Goal: Book appointment/travel/reservation

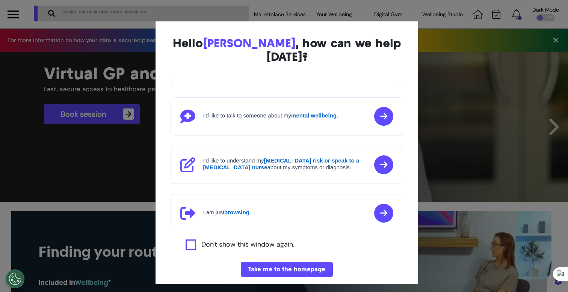
scroll to position [86, 0]
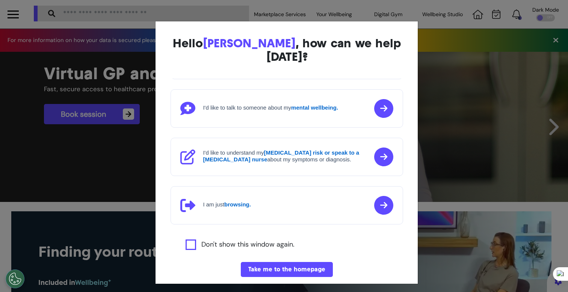
click at [128, 175] on div "Hello [PERSON_NAME] , how can we help [DATE]? I'd like to book a Virtual GP or …" at bounding box center [284, 146] width 568 height 292
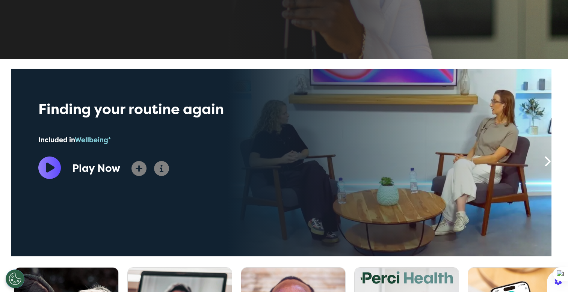
scroll to position [389, 0]
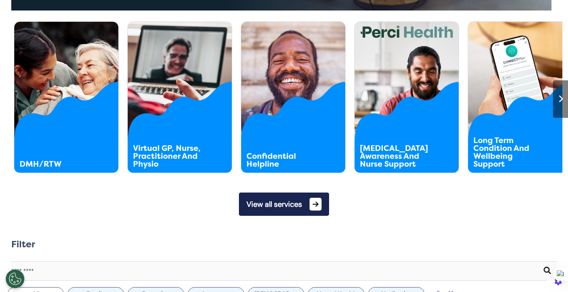
click at [280, 206] on button "View all services" at bounding box center [284, 204] width 90 height 23
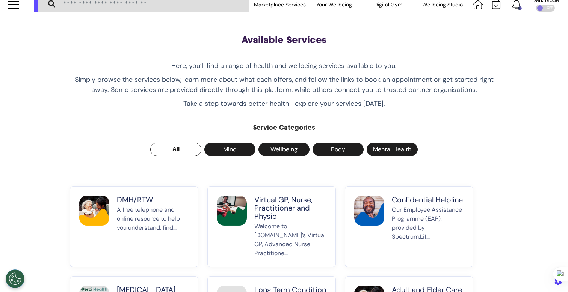
scroll to position [86, 0]
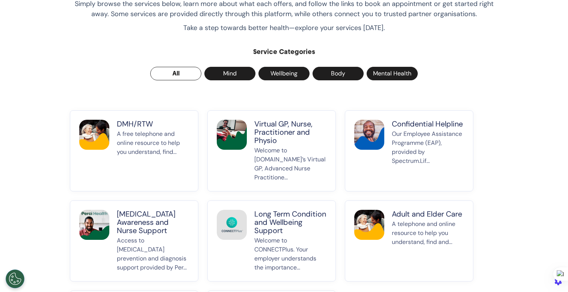
click at [179, 154] on p "A free telephone and online resource to help you understand, find..." at bounding box center [153, 156] width 72 height 53
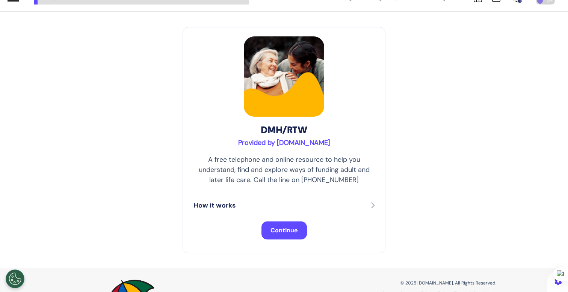
click at [281, 227] on button "Continue" at bounding box center [284, 231] width 45 height 18
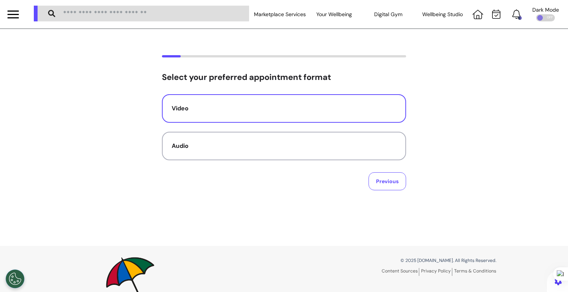
click at [315, 117] on button "Video" at bounding box center [284, 108] width 244 height 29
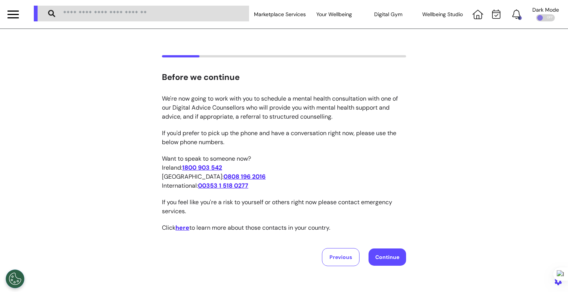
click at [380, 255] on button "Continue" at bounding box center [388, 257] width 38 height 17
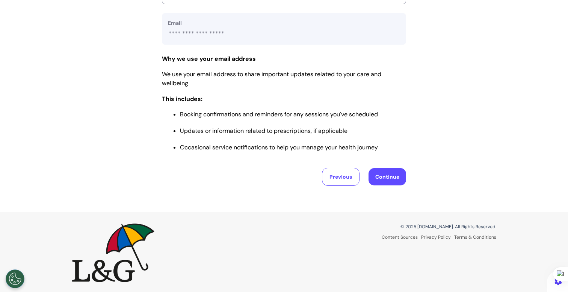
scroll to position [336, 0]
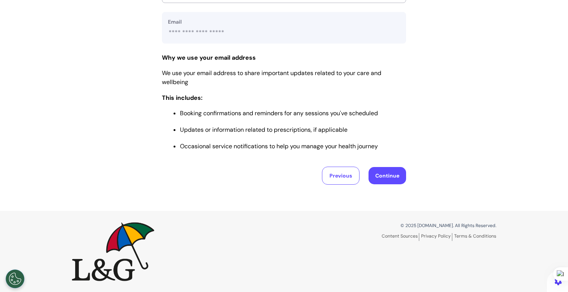
click at [377, 180] on button "Continue" at bounding box center [388, 175] width 38 height 17
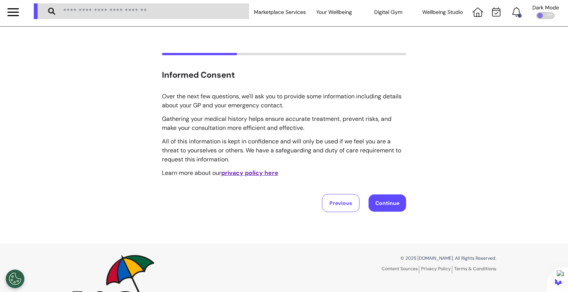
scroll to position [0, 0]
